Goal: Task Accomplishment & Management: Manage account settings

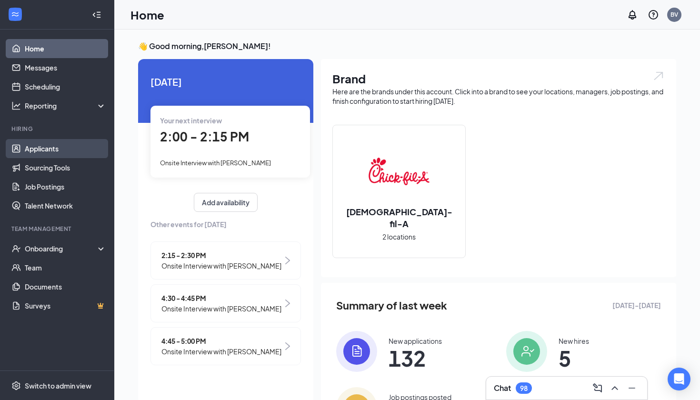
click at [75, 154] on body "Home Messages Scheduling Reporting Hiring Applicants Sourcing Tools Job Posting…" at bounding box center [350, 200] width 700 height 400
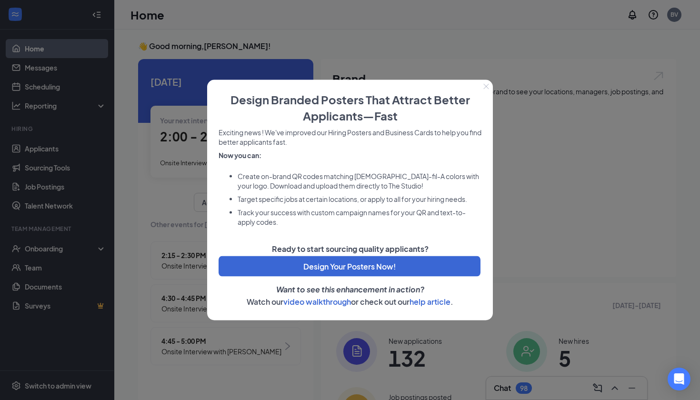
click at [488, 84] on icon "Close" at bounding box center [486, 87] width 6 height 6
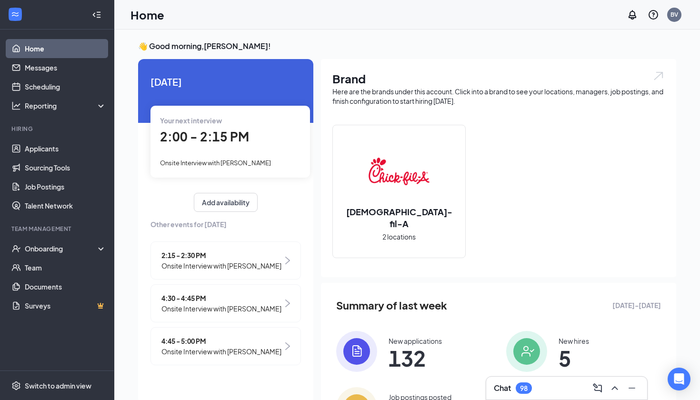
scroll to position [2, 0]
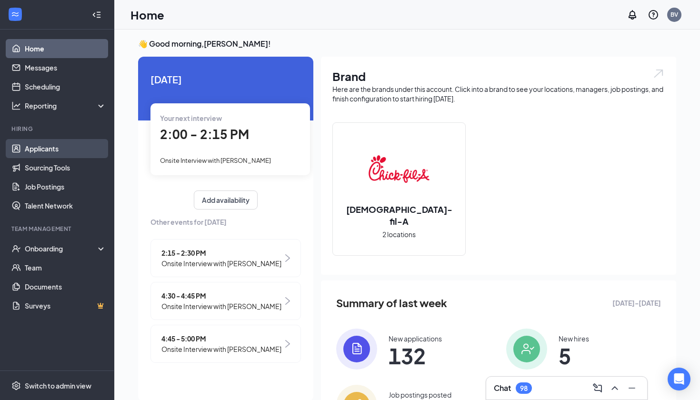
click at [57, 154] on link "Applicants" at bounding box center [65, 148] width 81 height 19
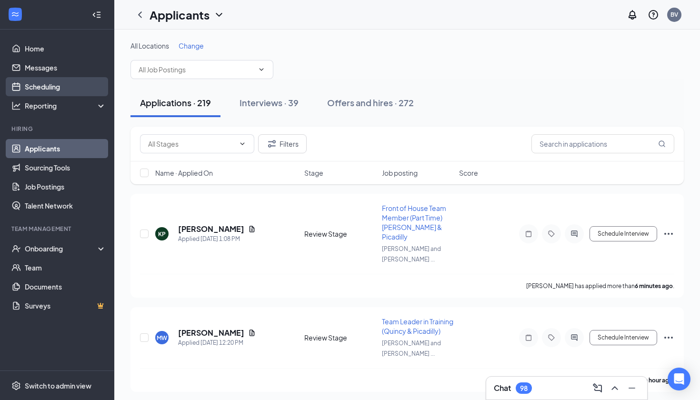
click at [66, 93] on link "Scheduling" at bounding box center [65, 86] width 81 height 19
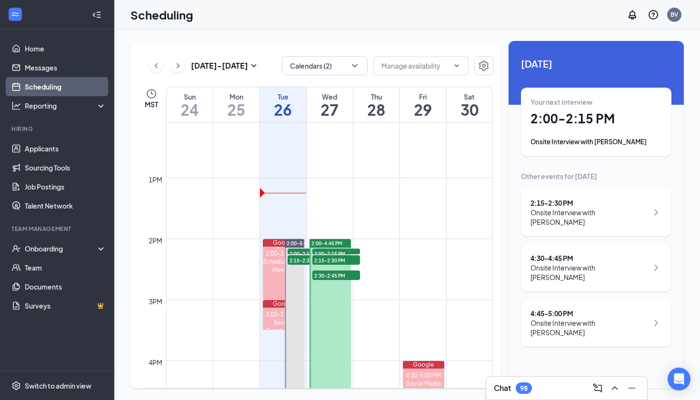
scroll to position [743, 0]
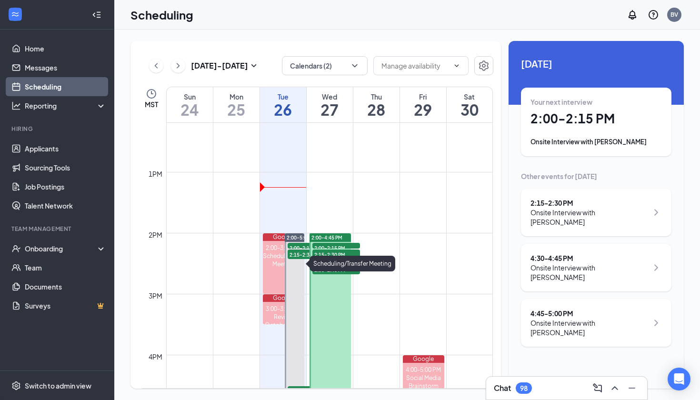
click at [275, 235] on div "Google" at bounding box center [284, 237] width 42 height 8
click at [277, 235] on div "Google" at bounding box center [284, 237] width 42 height 8
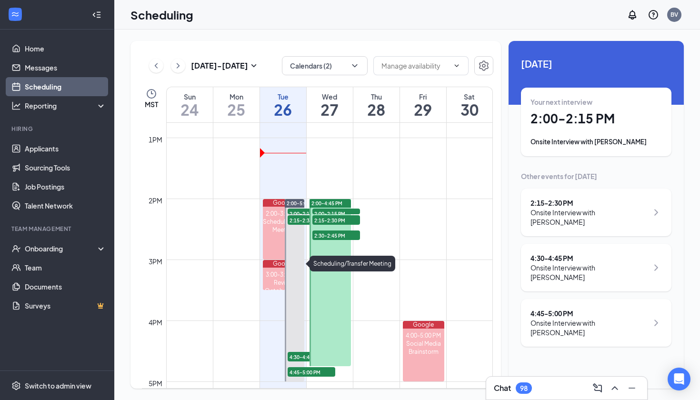
scroll to position [783, 0]
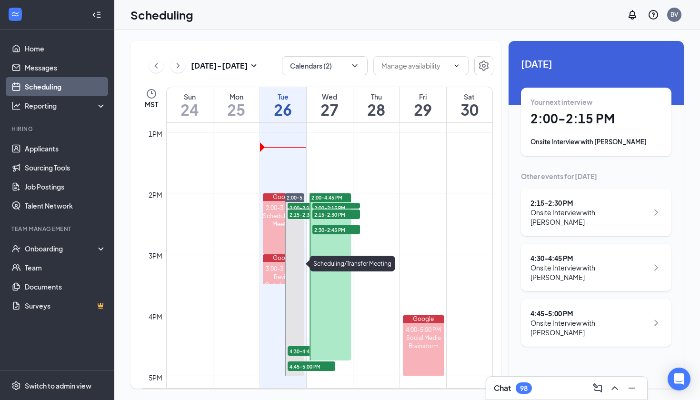
click at [274, 196] on div "Google" at bounding box center [284, 197] width 42 height 8
click at [644, 221] on div "2:15 - 2:30 PM Onsite Interview with [PERSON_NAME]" at bounding box center [596, 213] width 151 height 48
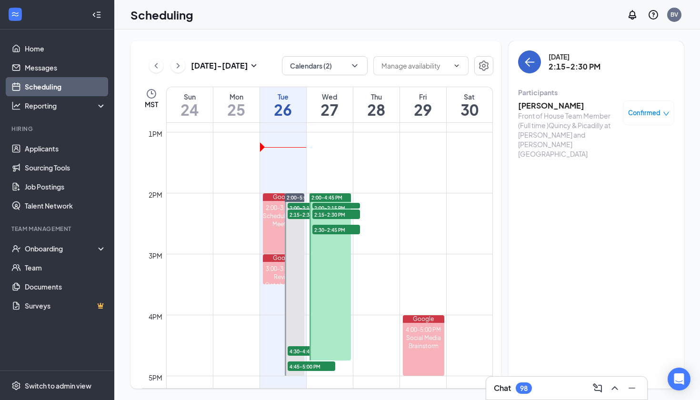
click at [538, 67] on button "back-button" at bounding box center [529, 61] width 23 height 23
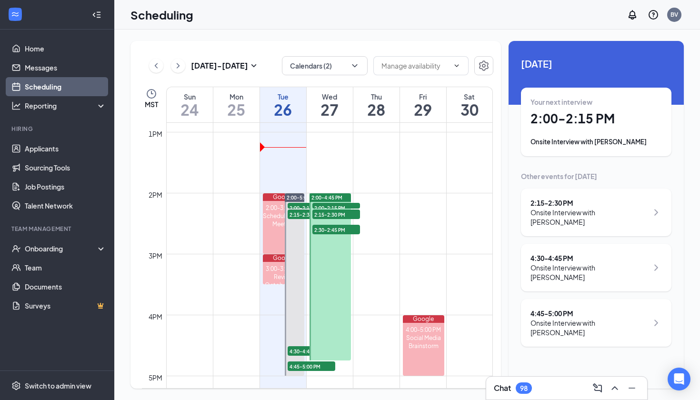
click at [639, 263] on div "Onsite Interview with [PERSON_NAME]" at bounding box center [590, 272] width 118 height 19
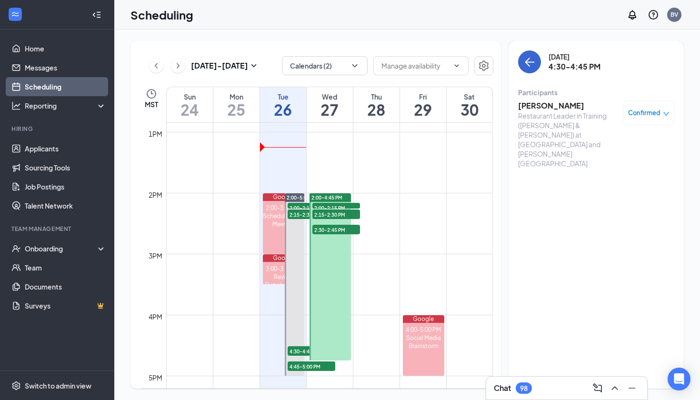
click at [519, 58] on button "back-button" at bounding box center [529, 61] width 23 height 23
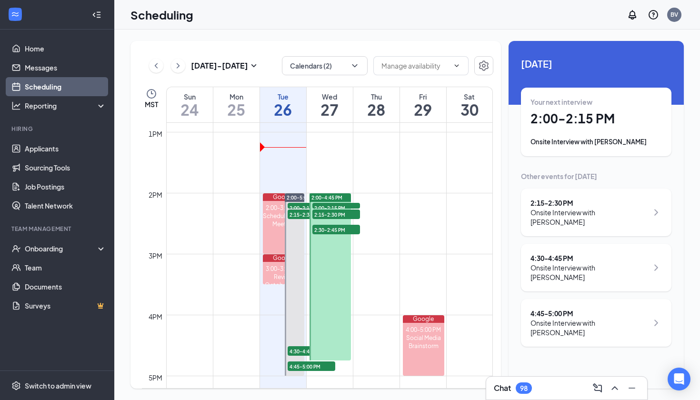
click at [651, 317] on icon "ChevronRight" at bounding box center [656, 322] width 11 height 11
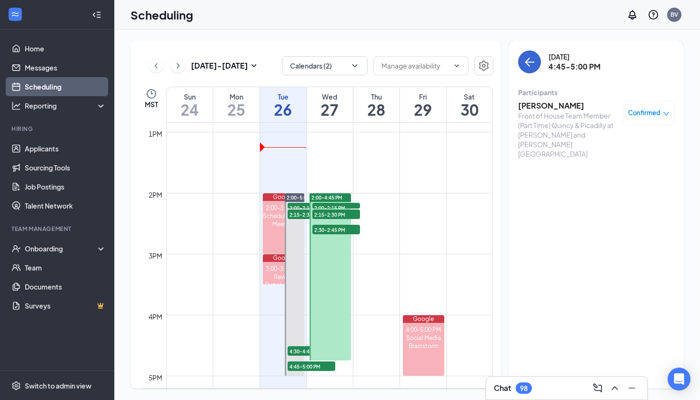
click at [524, 65] on icon "ArrowLeft" at bounding box center [529, 61] width 11 height 11
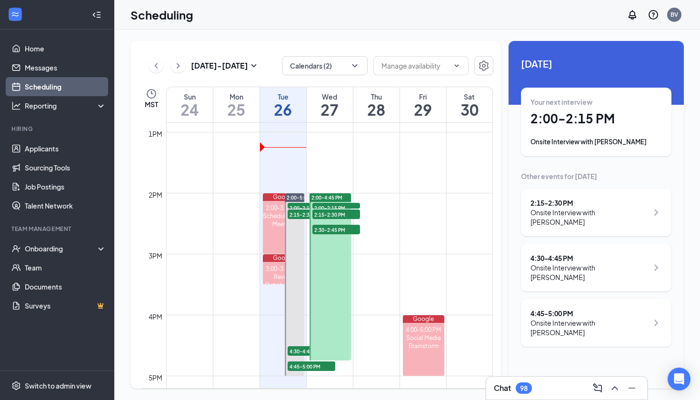
click at [552, 253] on div "4:30 - 4:45 PM" at bounding box center [590, 258] width 118 height 10
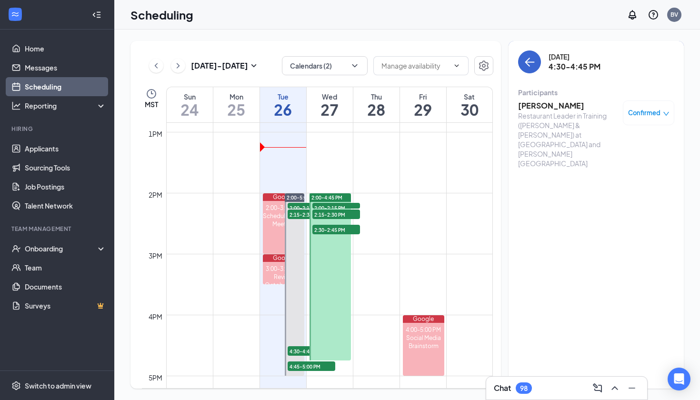
click at [525, 62] on icon "ArrowLeft" at bounding box center [527, 62] width 5 height 9
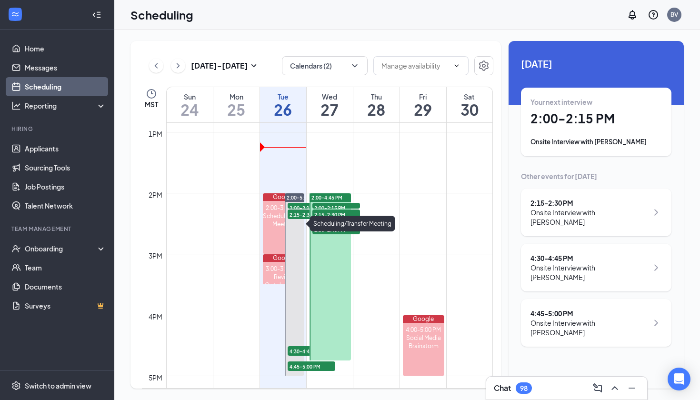
click at [277, 201] on div "2:00-3:00 PM Scheduling/Transfer Meeting" at bounding box center [284, 227] width 42 height 53
click at [574, 142] on div "Onsite Interview with [PERSON_NAME]" at bounding box center [596, 142] width 131 height 10
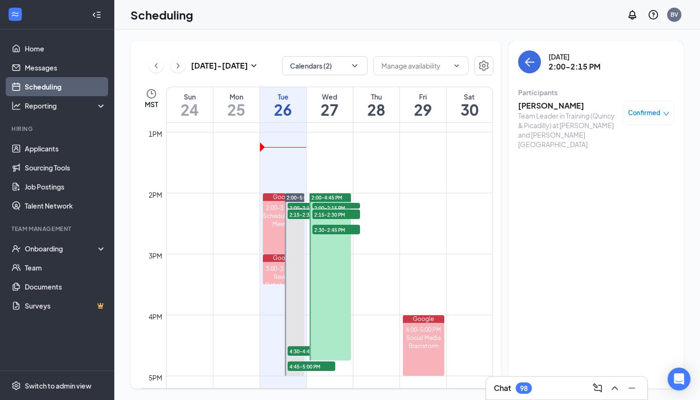
click at [652, 112] on span "Confirmed" at bounding box center [644, 113] width 32 height 10
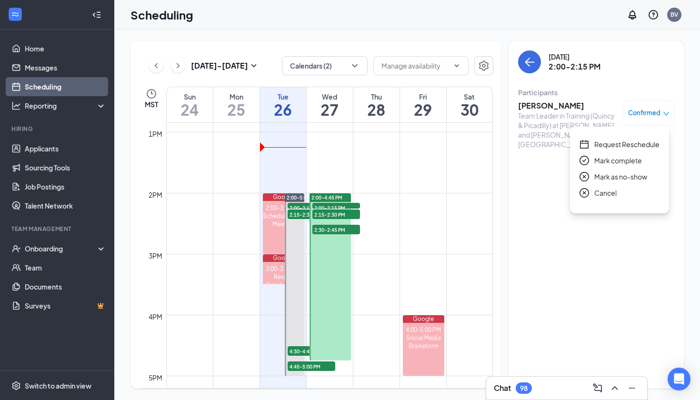
click at [625, 146] on span "Request Reschedule" at bounding box center [626, 144] width 65 height 10
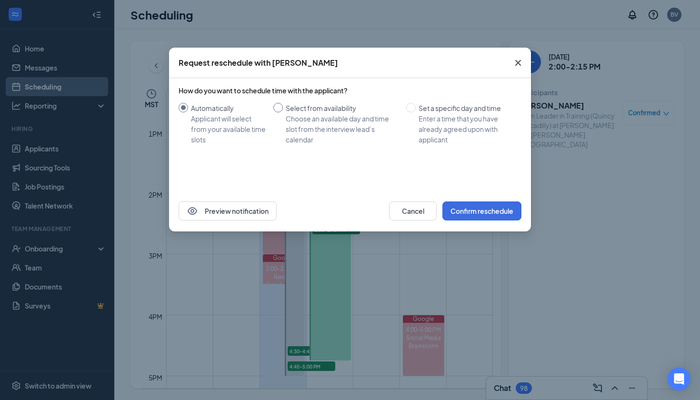
click at [314, 107] on div "Select from availability" at bounding box center [342, 108] width 113 height 10
click at [283, 107] on input "Select from availability Choose an available day and time slot from the intervi…" at bounding box center [278, 108] width 10 height 10
radio input "true"
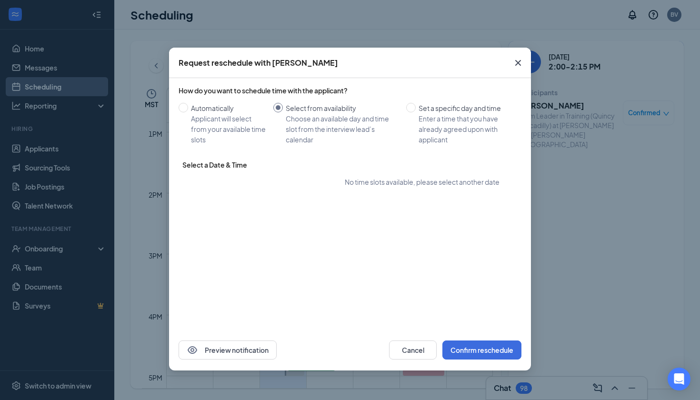
radio input "false"
type input "[DATE]"
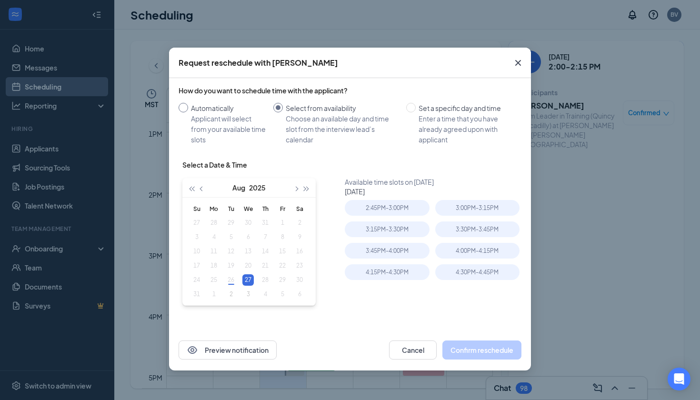
click at [204, 110] on div "Automatically" at bounding box center [228, 108] width 75 height 10
click at [188, 110] on input "Automatically Applicant will select from your available time slots" at bounding box center [184, 108] width 10 height 10
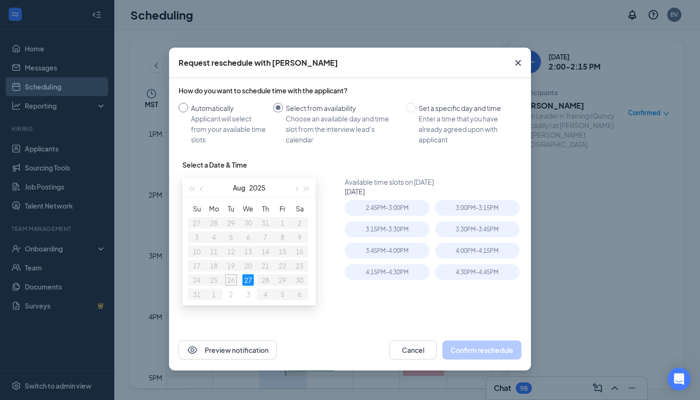
radio input "true"
radio input "false"
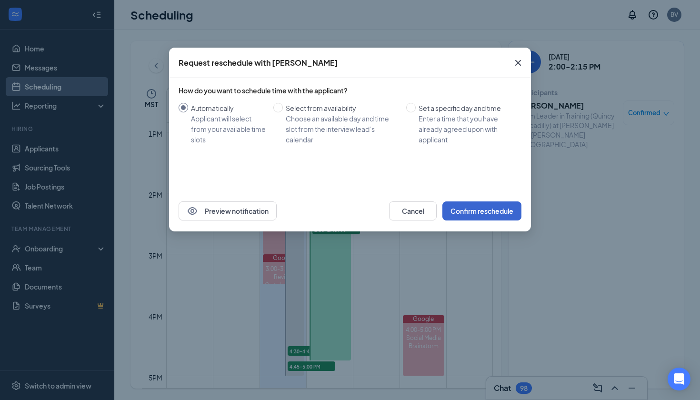
click at [480, 217] on button "Confirm reschedule" at bounding box center [481, 210] width 79 height 19
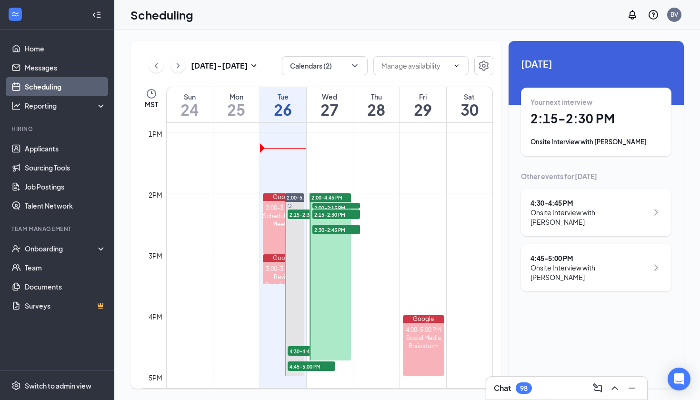
click at [585, 129] on div "Your next interview 2:15 - 2:30 PM Onsite Interview with [PERSON_NAME]" at bounding box center [596, 122] width 131 height 50
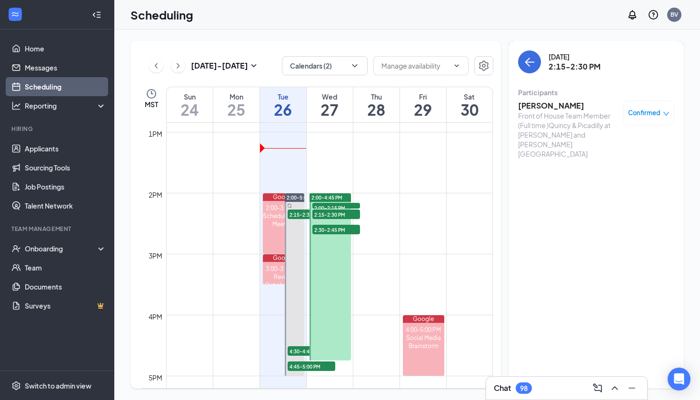
click at [637, 115] on span "Confirmed" at bounding box center [644, 113] width 32 height 10
click at [622, 146] on span "Request Reschedule" at bounding box center [626, 144] width 65 height 10
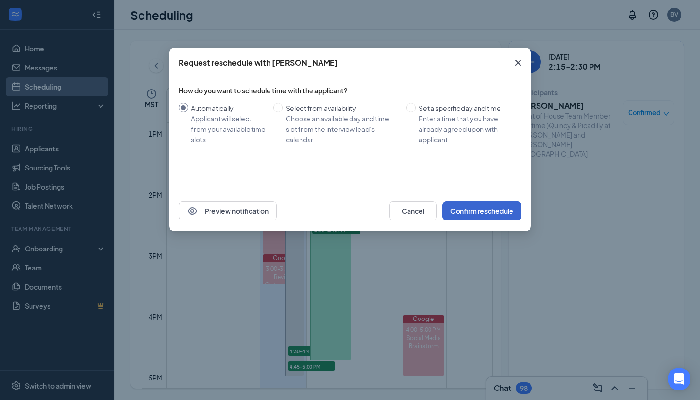
click at [465, 214] on button "Confirm reschedule" at bounding box center [481, 210] width 79 height 19
